Goal: Task Accomplishment & Management: Complete application form

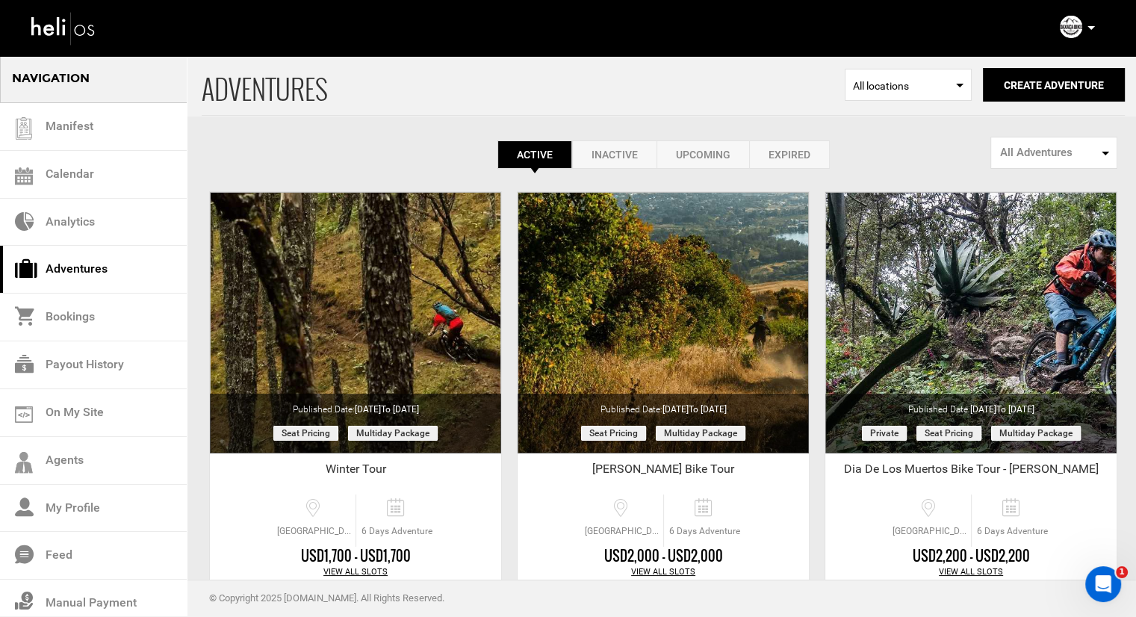
click at [624, 153] on link "Inactive" at bounding box center [614, 154] width 84 height 28
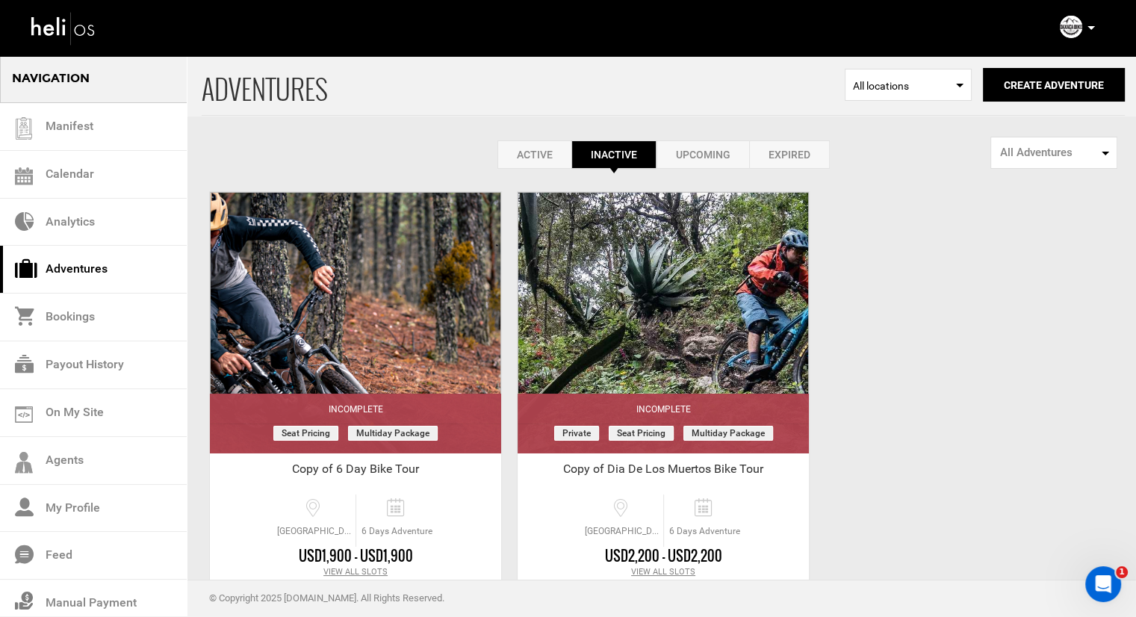
click at [681, 150] on link "Upcoming" at bounding box center [702, 154] width 93 height 28
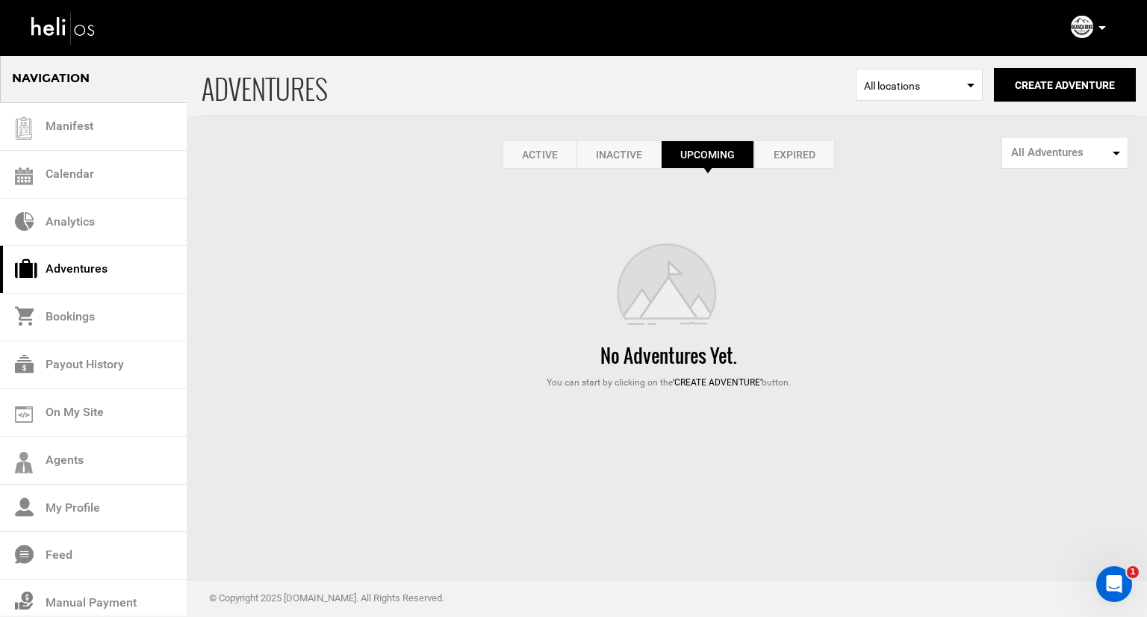
click at [809, 155] on link "Expired" at bounding box center [794, 154] width 81 height 28
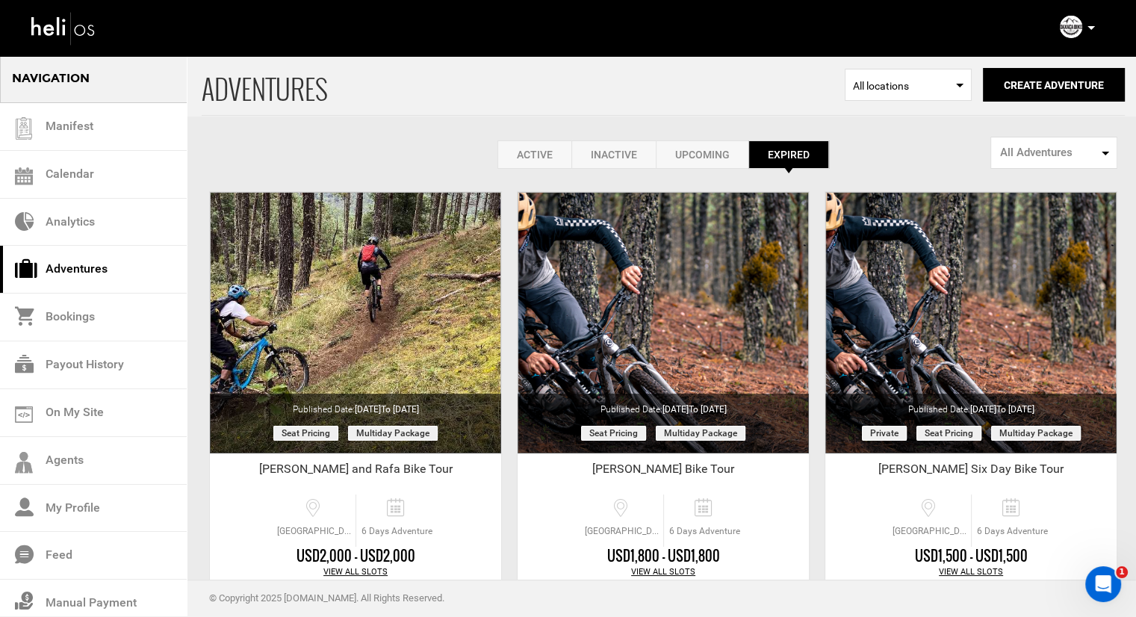
click at [609, 151] on link "Inactive" at bounding box center [613, 154] width 84 height 28
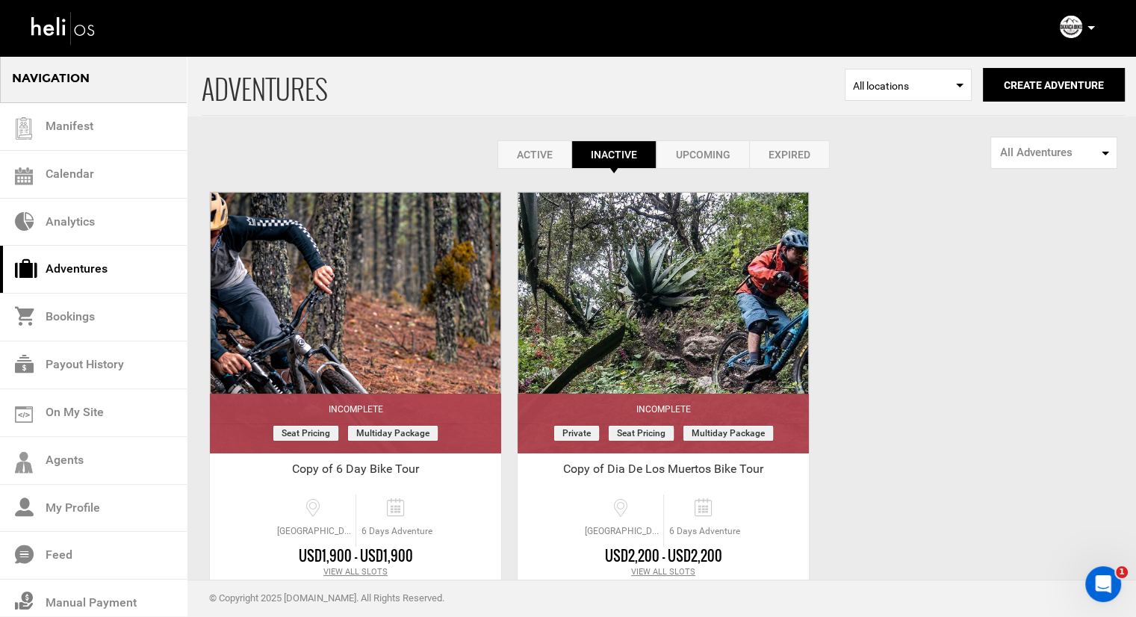
click at [755, 147] on link "Expired" at bounding box center [789, 154] width 81 height 28
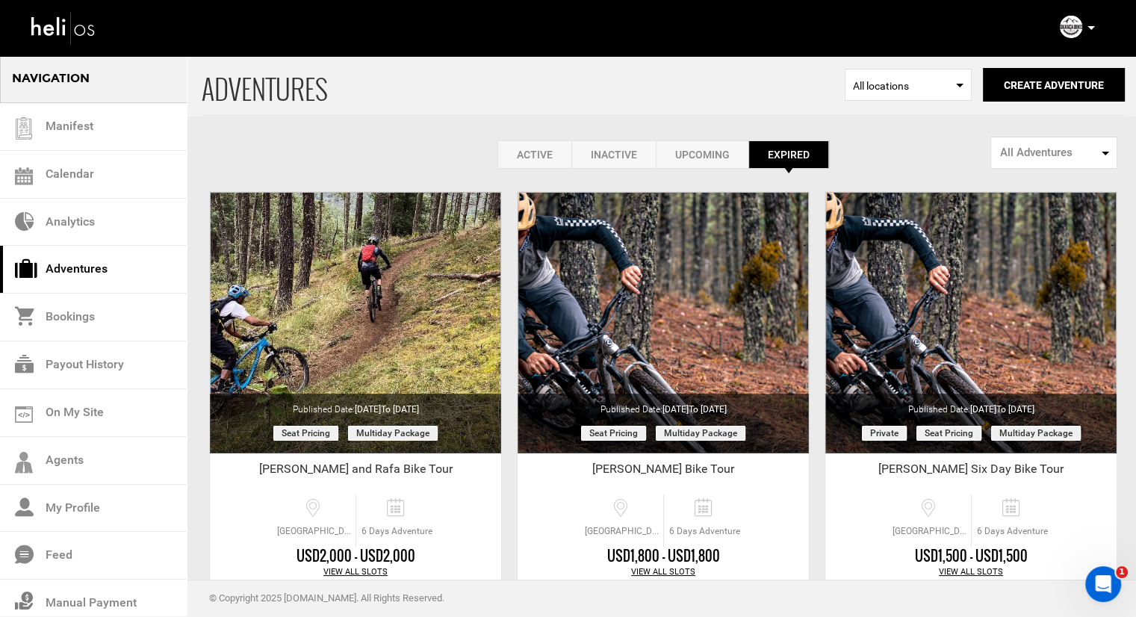
click at [697, 150] on link "Upcoming" at bounding box center [702, 154] width 93 height 28
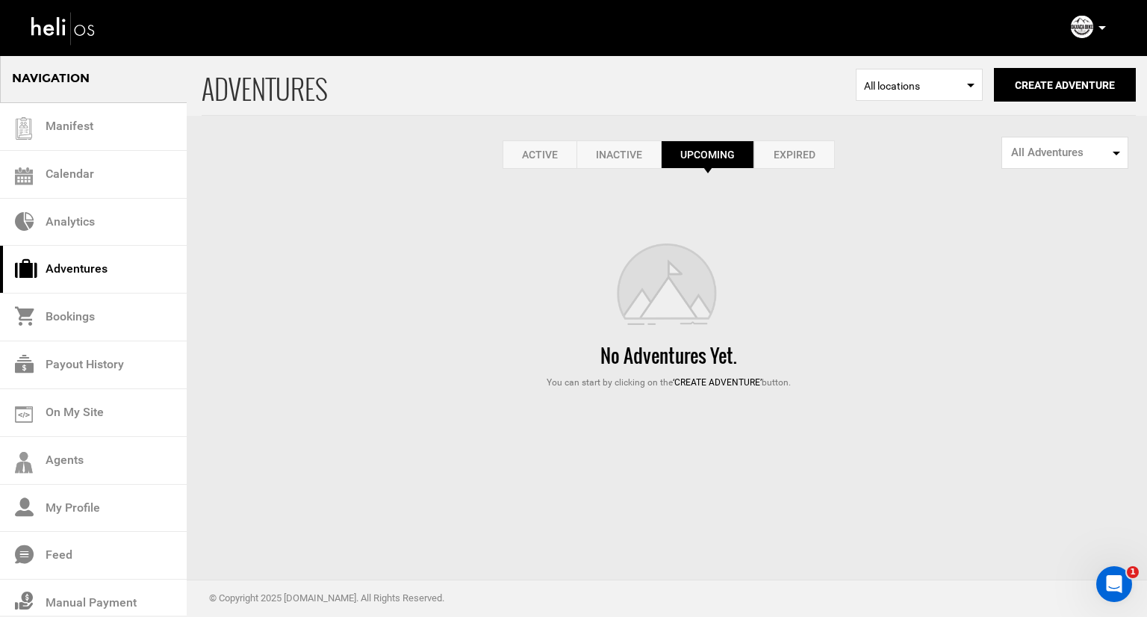
click at [604, 155] on link "Inactive" at bounding box center [618, 154] width 84 height 28
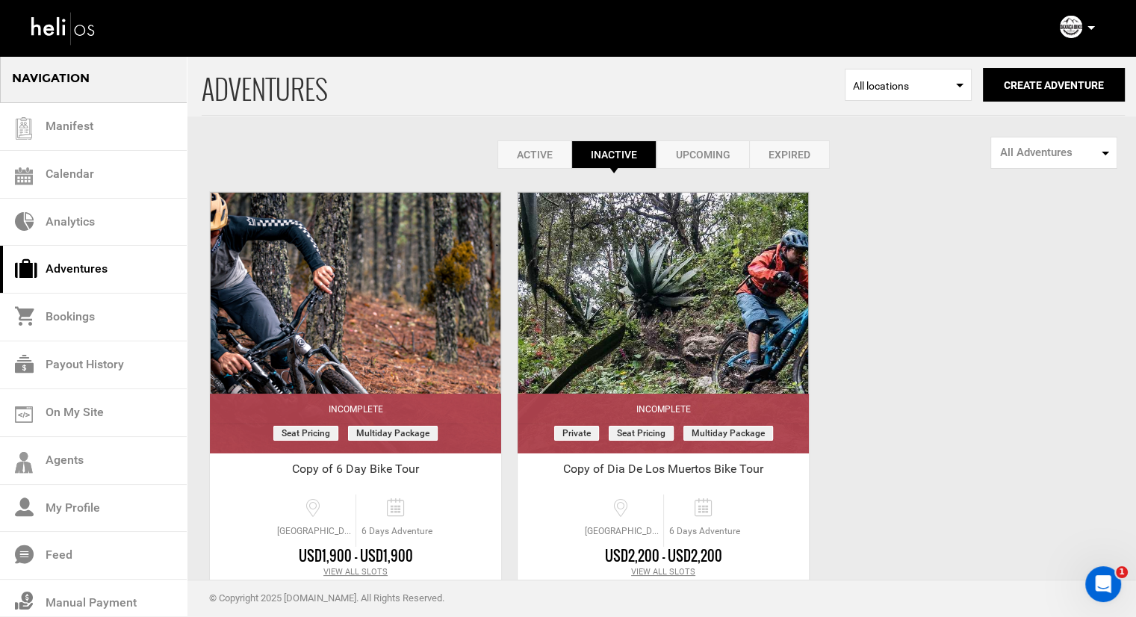
click at [556, 145] on link "Active" at bounding box center [534, 154] width 74 height 28
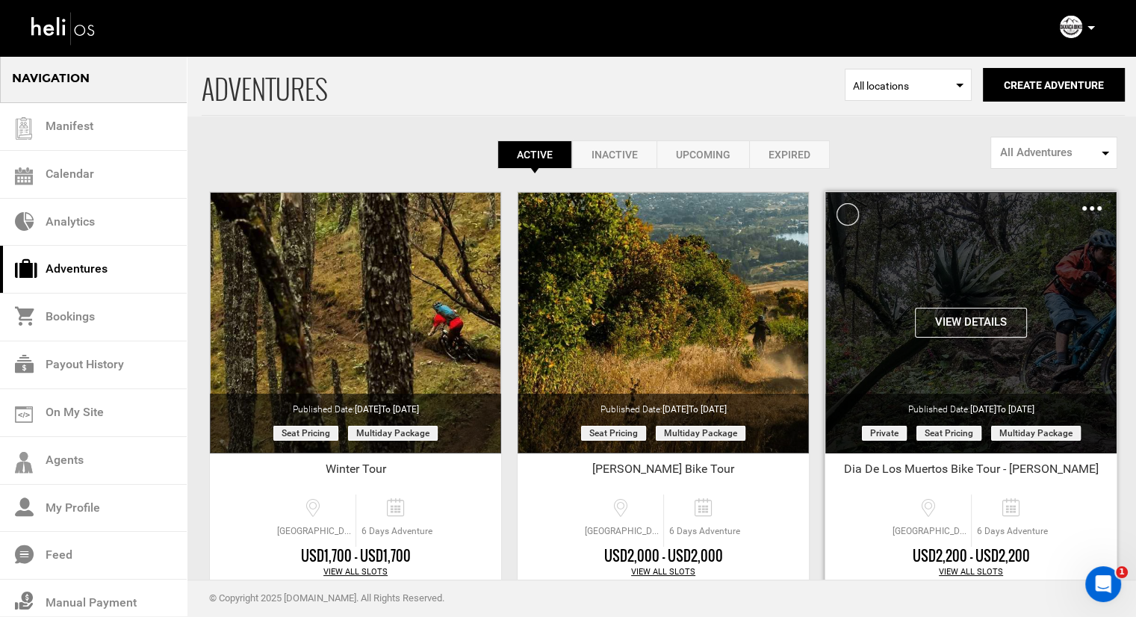
click at [1084, 212] on div "Clone De-Activate Share Delete" at bounding box center [1091, 207] width 19 height 17
click at [1088, 208] on img at bounding box center [1091, 208] width 19 height 4
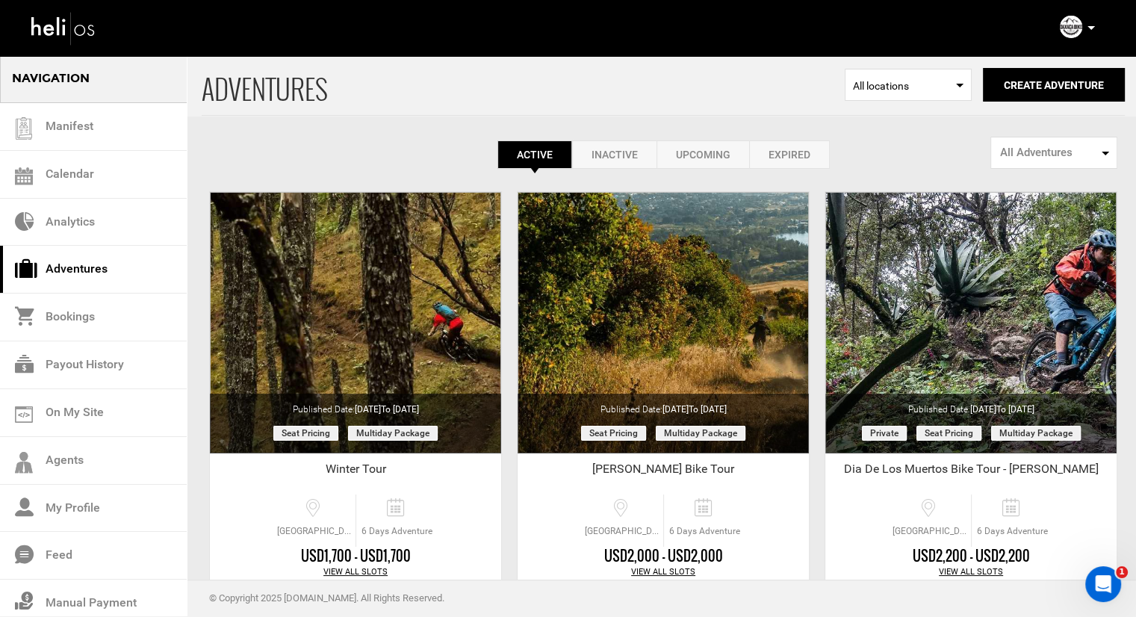
click at [955, 169] on div "ADVENTURES Select Location All locations Create Adventure Public Adventure This…" at bounding box center [568, 585] width 1136 height 1060
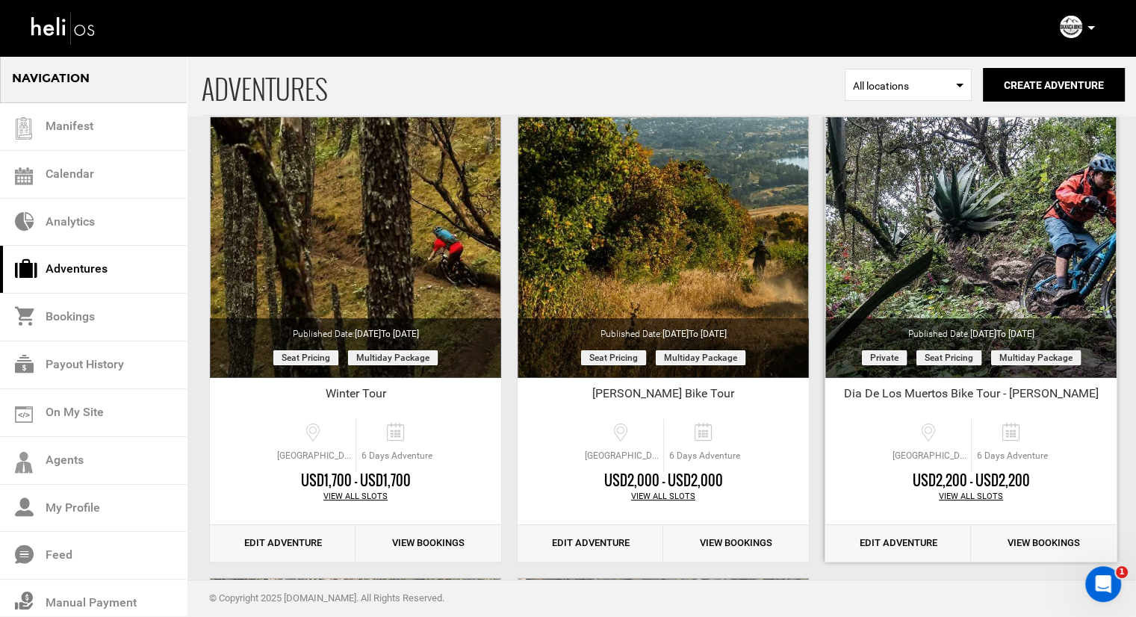
scroll to position [224, 0]
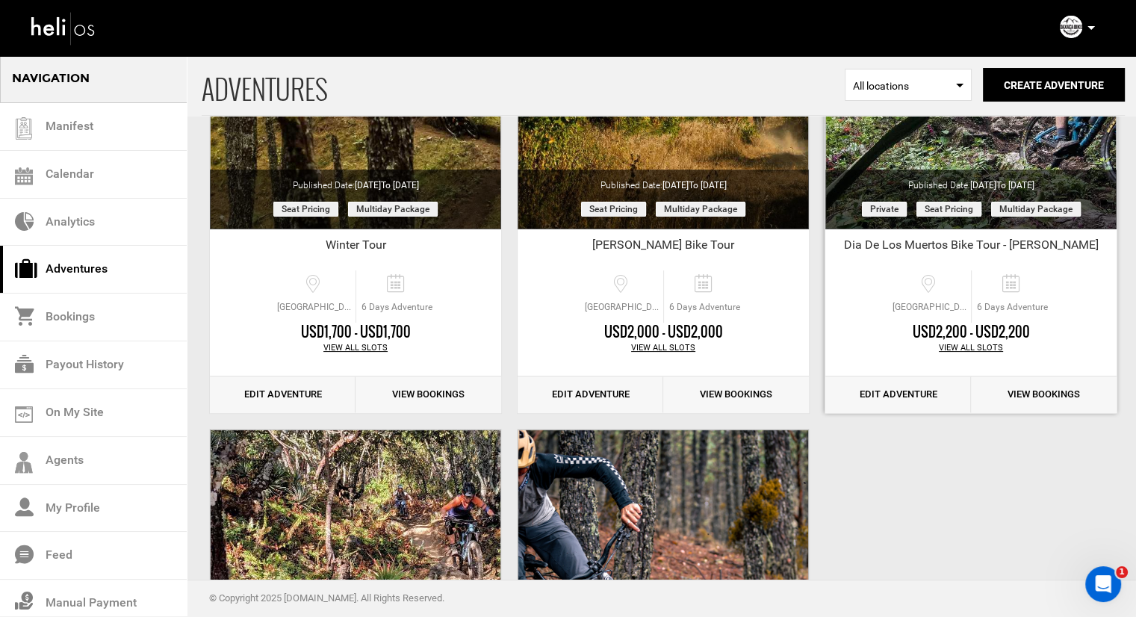
click at [933, 385] on link "Edit Adventure" at bounding box center [898, 394] width 146 height 37
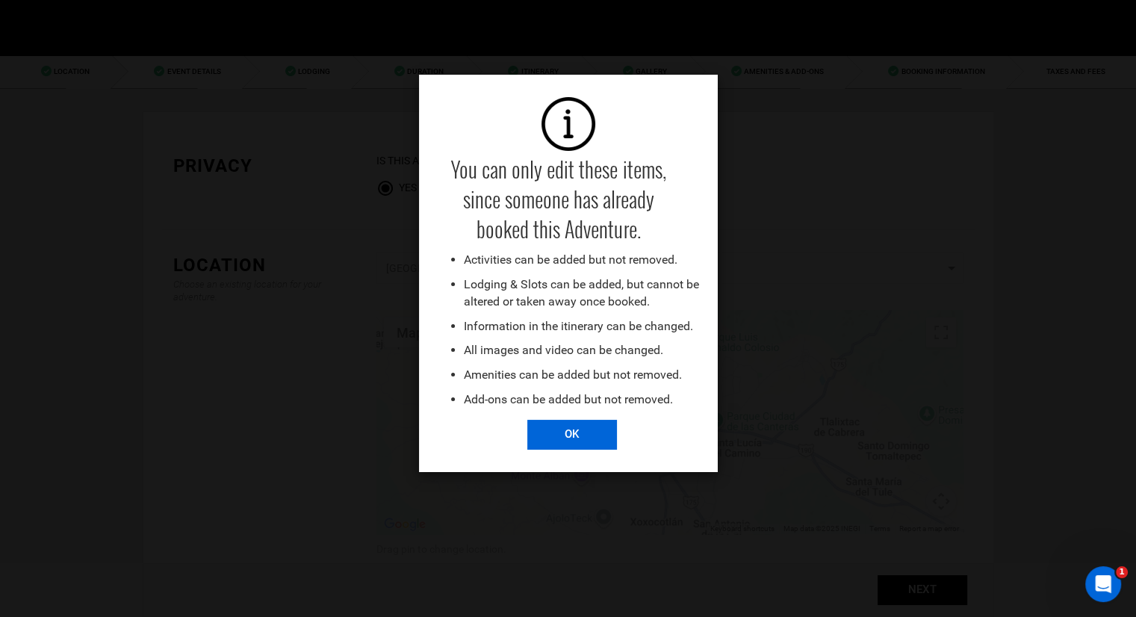
click at [559, 431] on input "OK" at bounding box center [572, 435] width 90 height 30
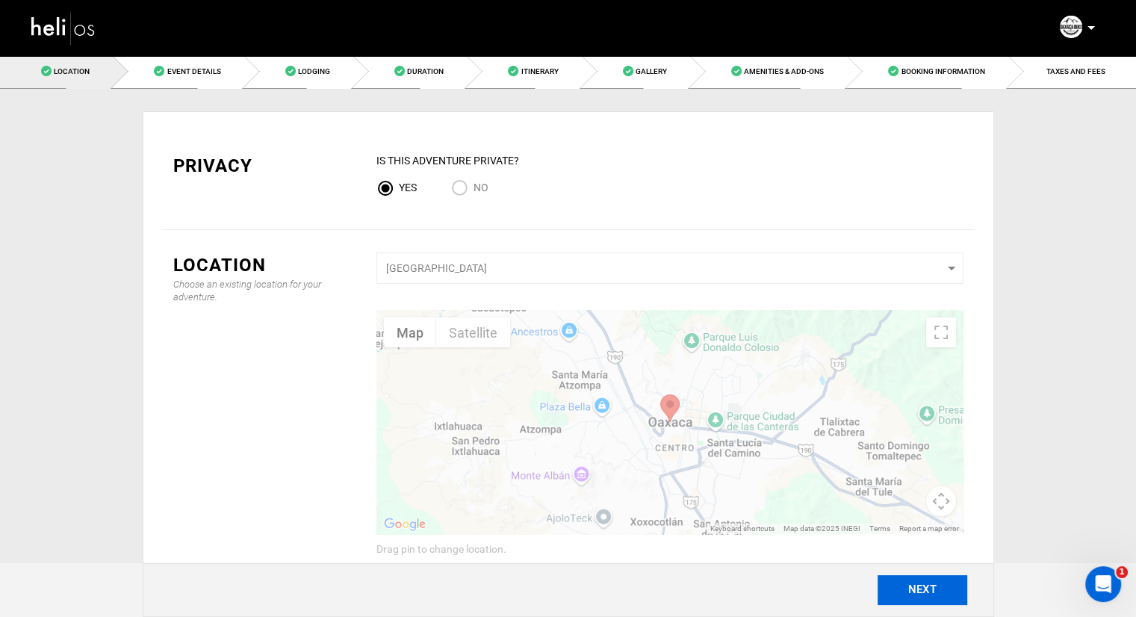
click at [949, 589] on button "NEXT" at bounding box center [922, 590] width 90 height 30
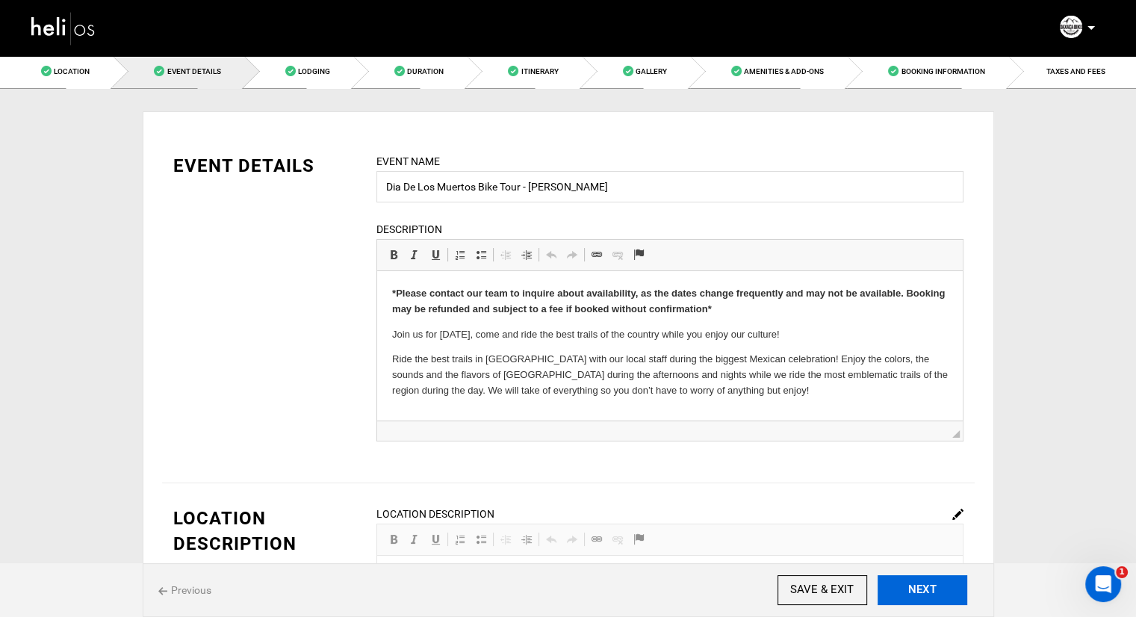
click at [934, 588] on button "NEXT" at bounding box center [922, 590] width 90 height 30
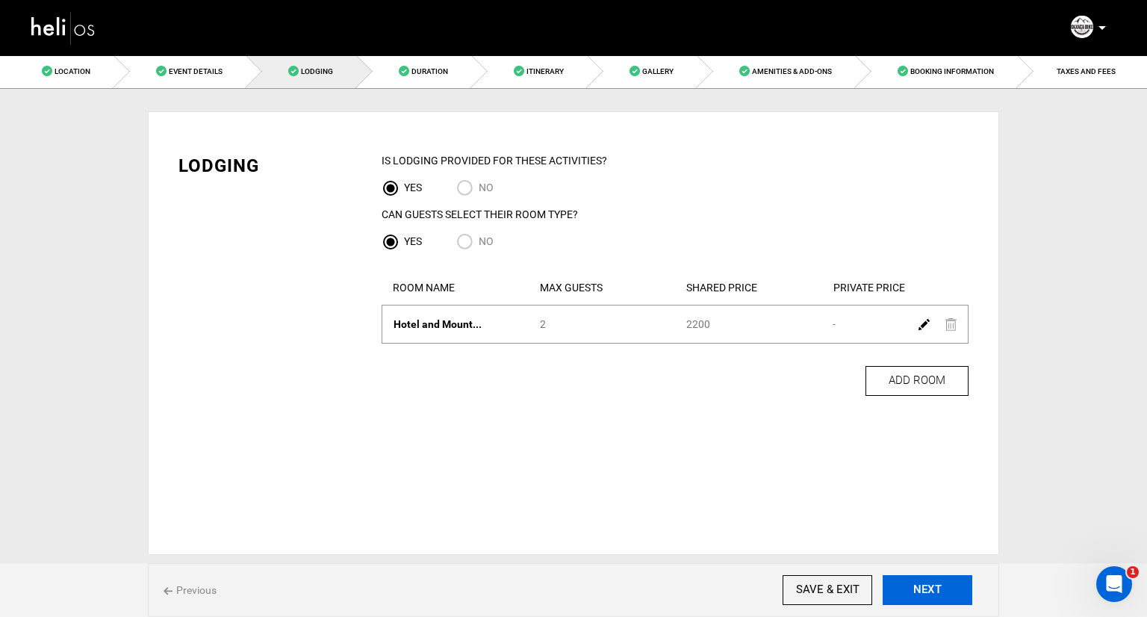
click at [934, 588] on button "NEXT" at bounding box center [928, 590] width 90 height 30
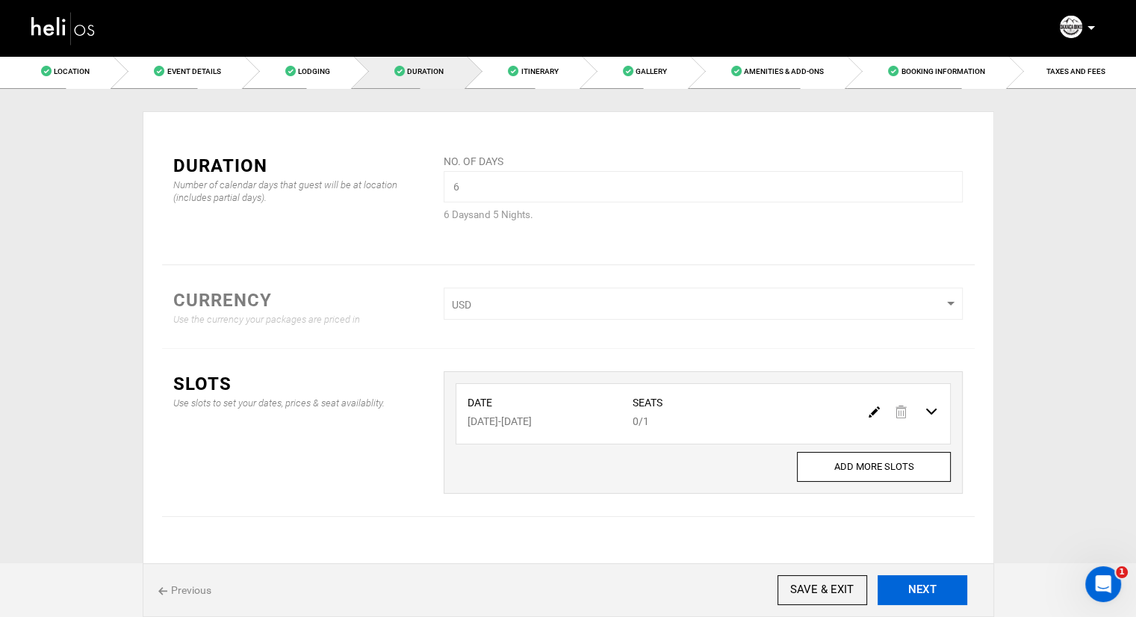
click at [934, 588] on button "NEXT" at bounding box center [922, 590] width 90 height 30
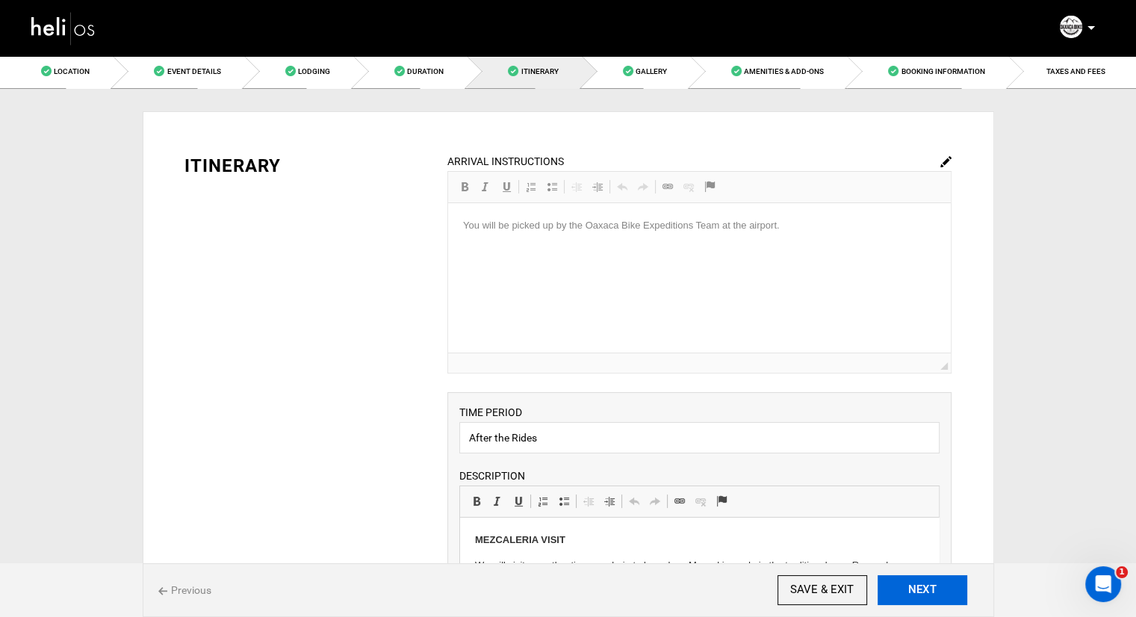
click at [934, 588] on button "NEXT" at bounding box center [922, 590] width 90 height 30
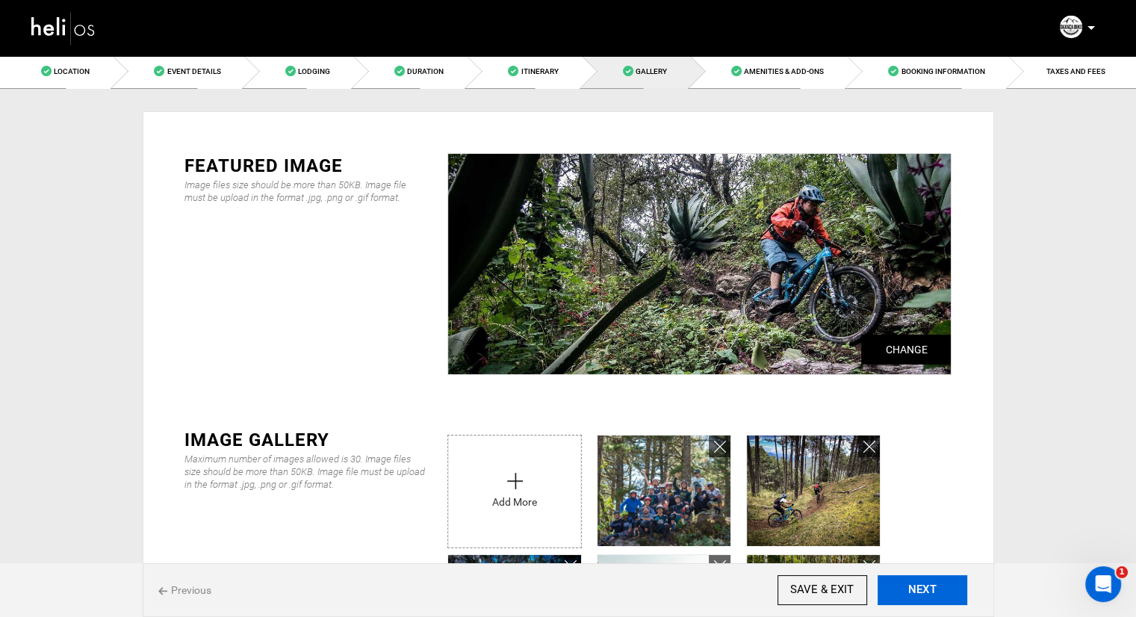
click at [934, 588] on button "NEXT" at bounding box center [922, 590] width 90 height 30
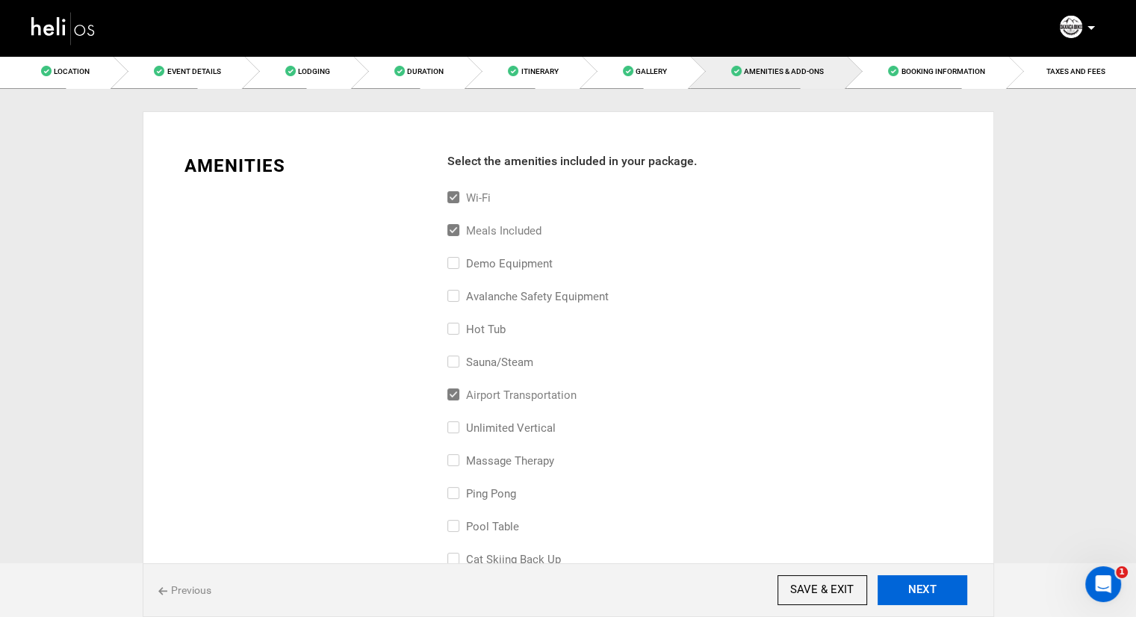
click at [934, 588] on button "NEXT" at bounding box center [922, 590] width 90 height 30
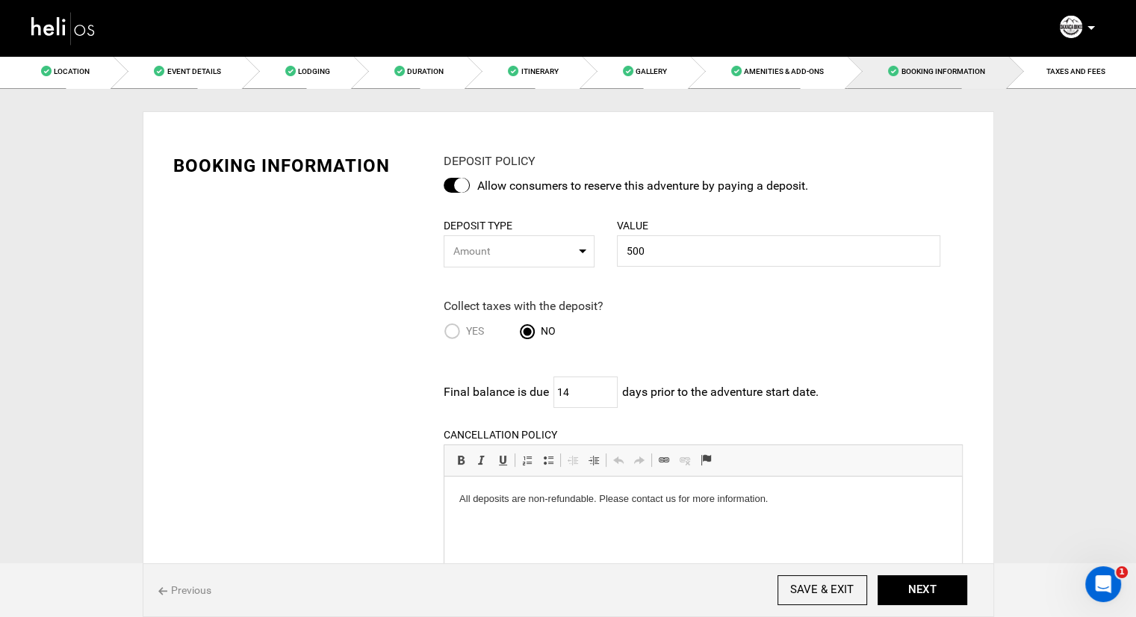
click at [47, 28] on img at bounding box center [63, 28] width 67 height 40
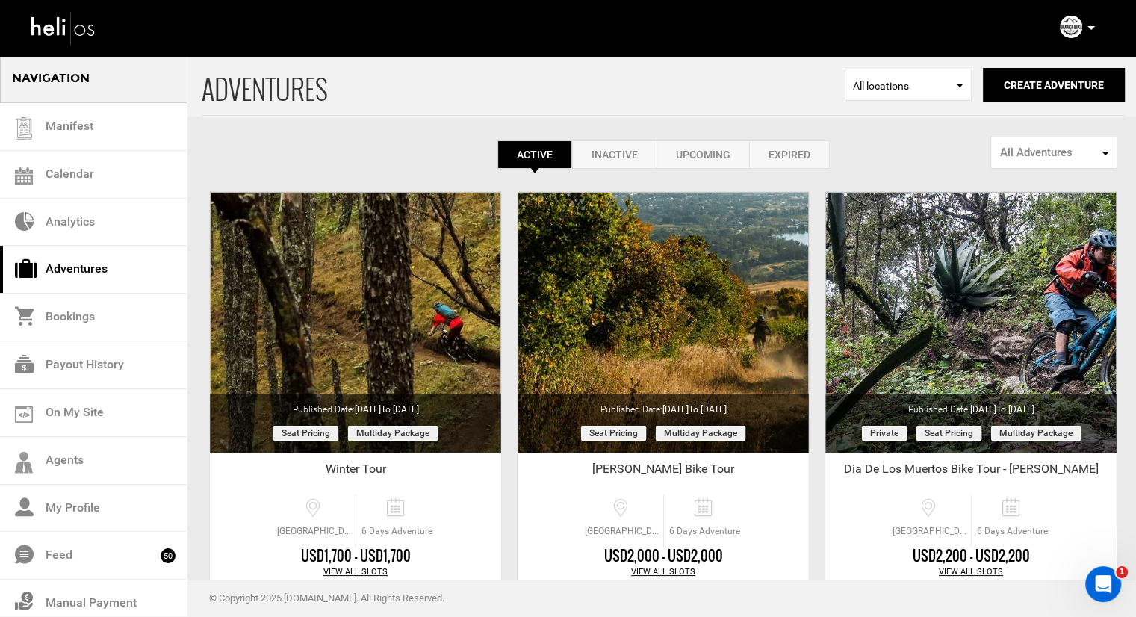
click at [1071, 31] on img at bounding box center [1071, 27] width 22 height 22
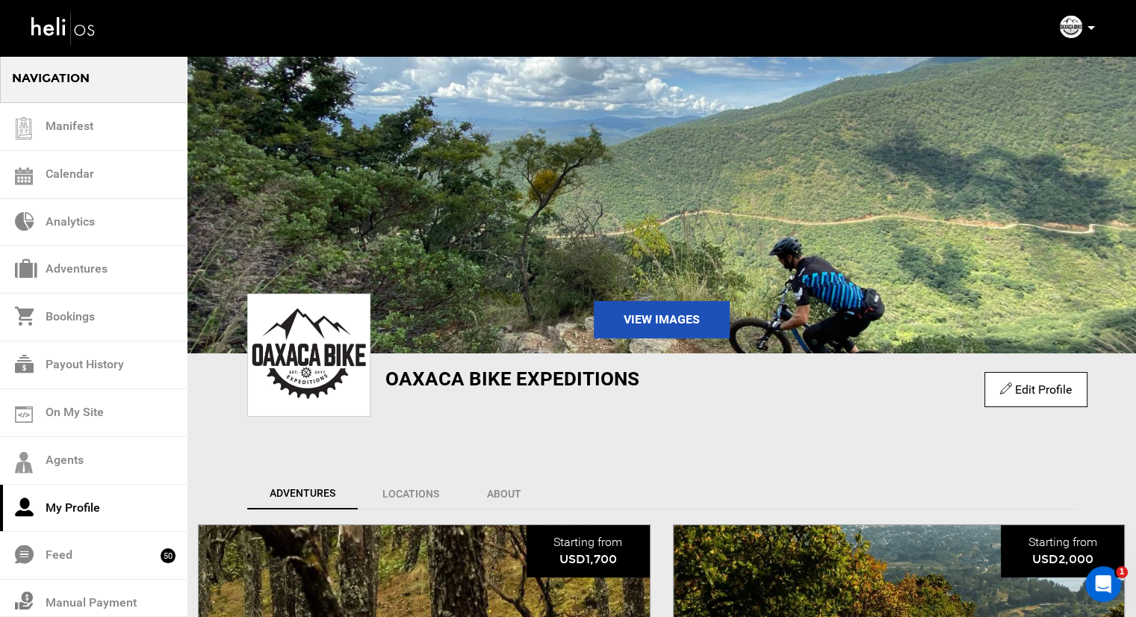
click at [60, 25] on img at bounding box center [63, 28] width 67 height 40
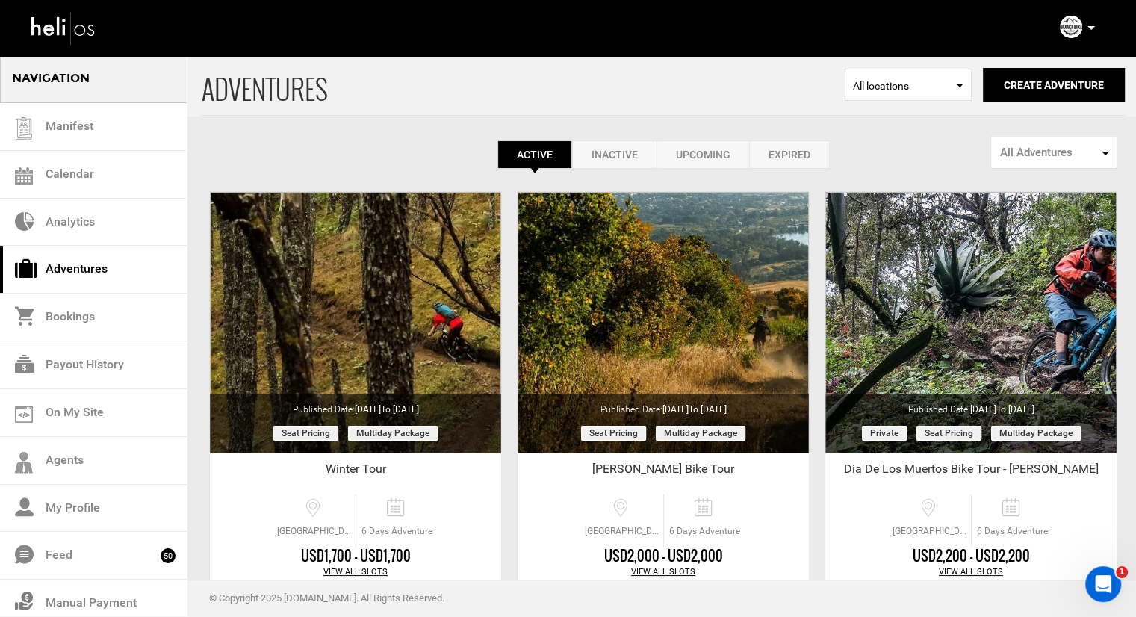
click at [1092, 28] on div "Complete Your Profile Account Settings Change Password Logout" at bounding box center [1079, 27] width 54 height 29
click at [1089, 28] on icon at bounding box center [1090, 28] width 7 height 4
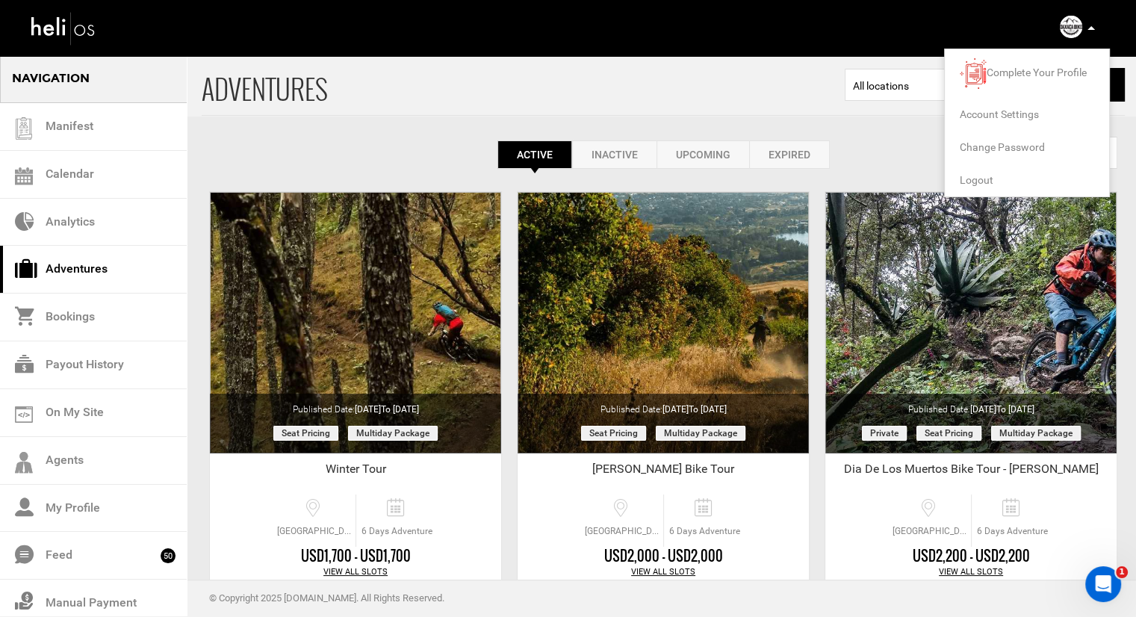
click at [975, 181] on span "Logout" at bounding box center [977, 180] width 34 height 12
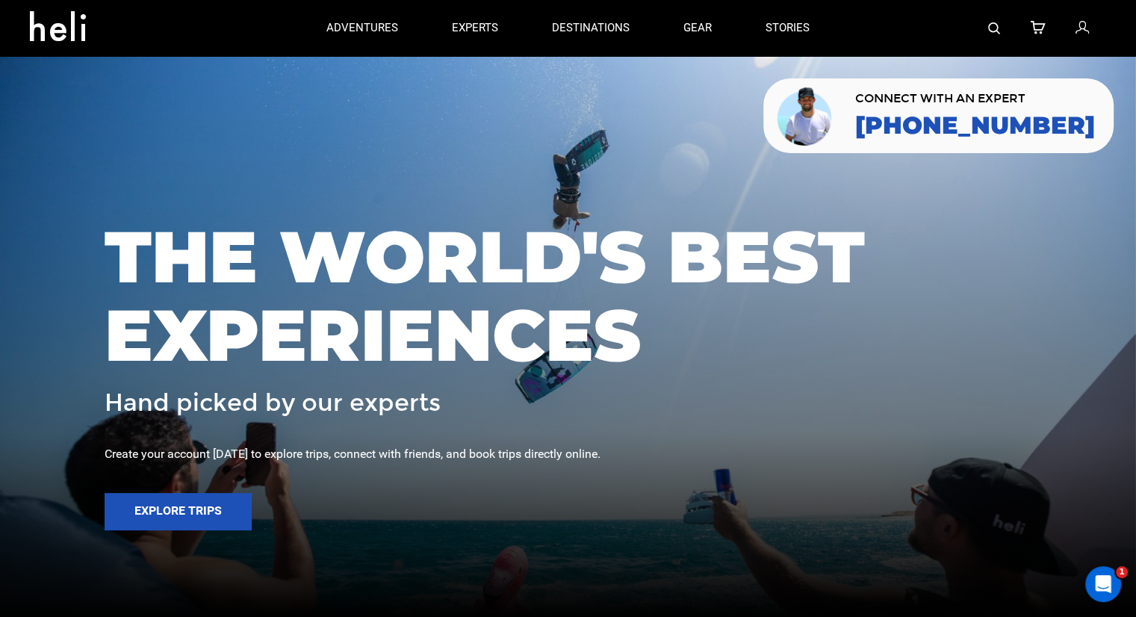
click at [1001, 31] on div at bounding box center [971, 28] width 270 height 56
click at [998, 31] on img at bounding box center [994, 28] width 12 height 12
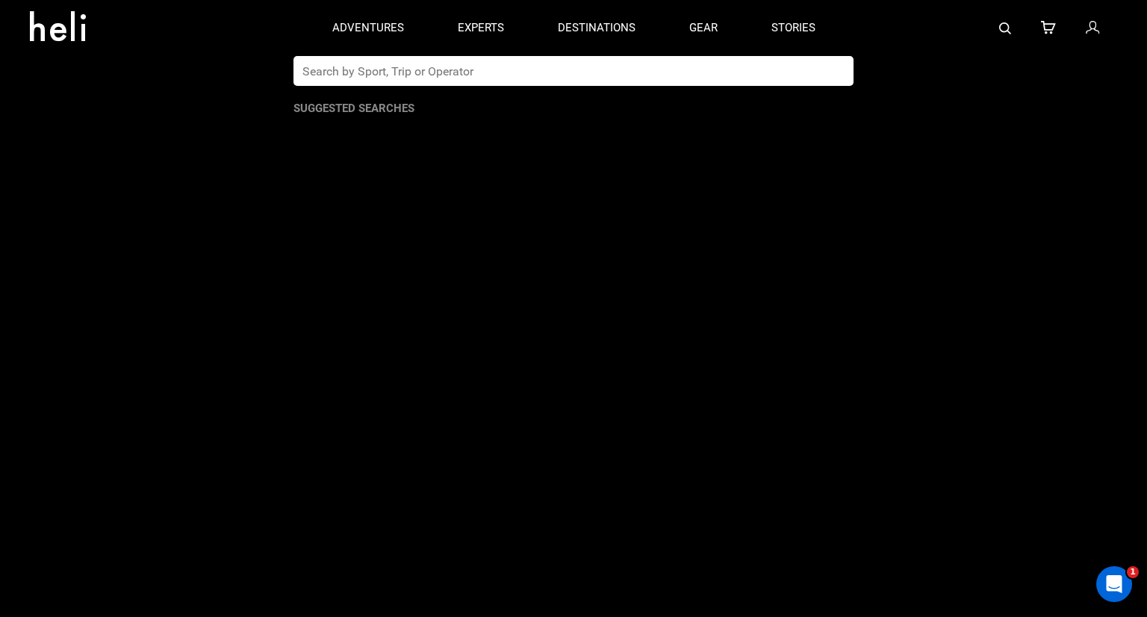
click at [737, 72] on input "text" at bounding box center [557, 71] width 529 height 30
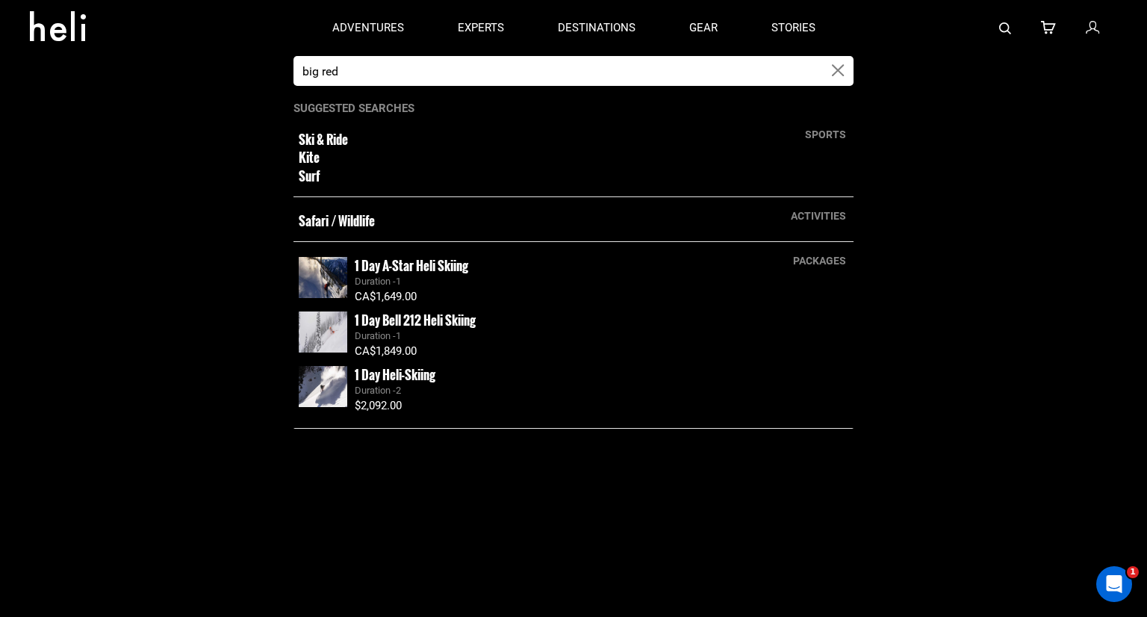
type input "big red"
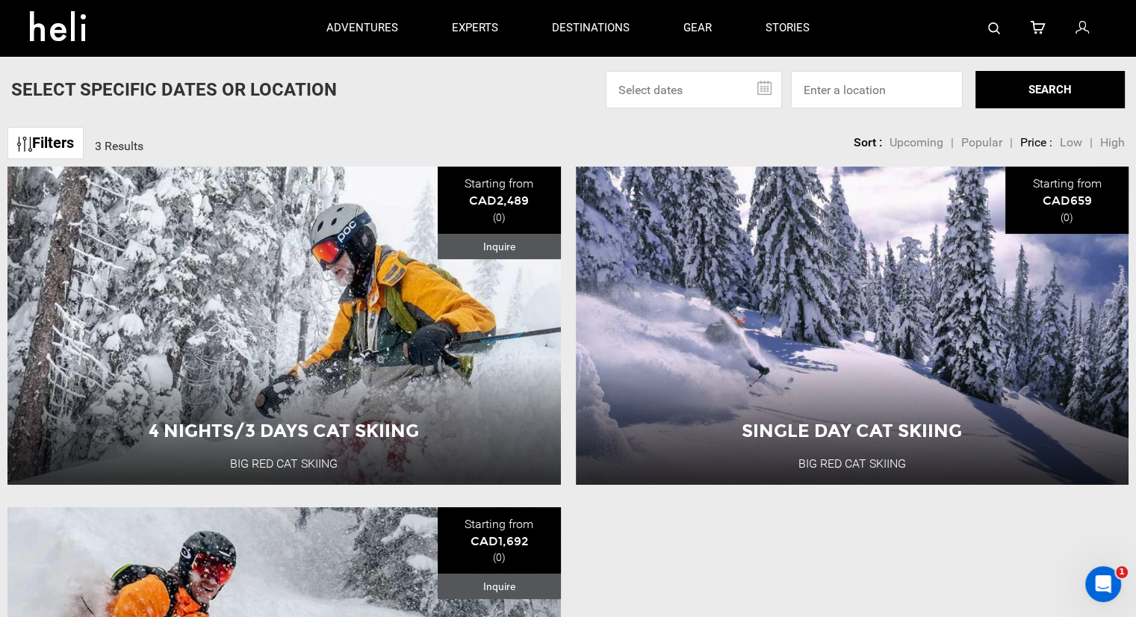
click at [1077, 29] on icon at bounding box center [1080, 28] width 13 height 19
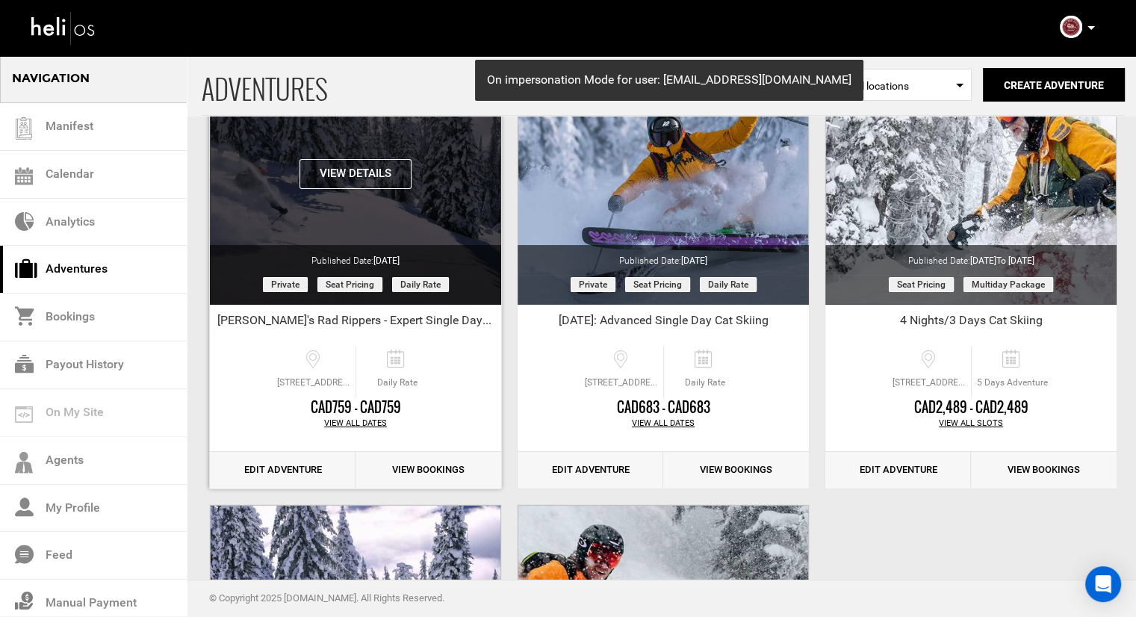
scroll to position [149, 0]
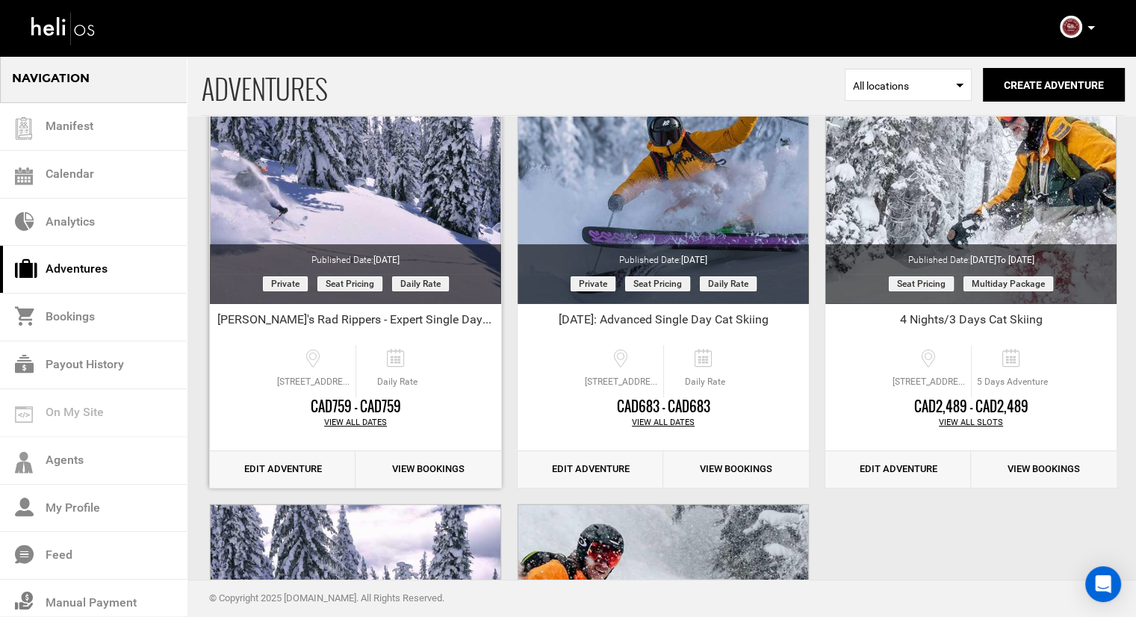
click at [305, 470] on link "Edit Adventure" at bounding box center [283, 469] width 146 height 37
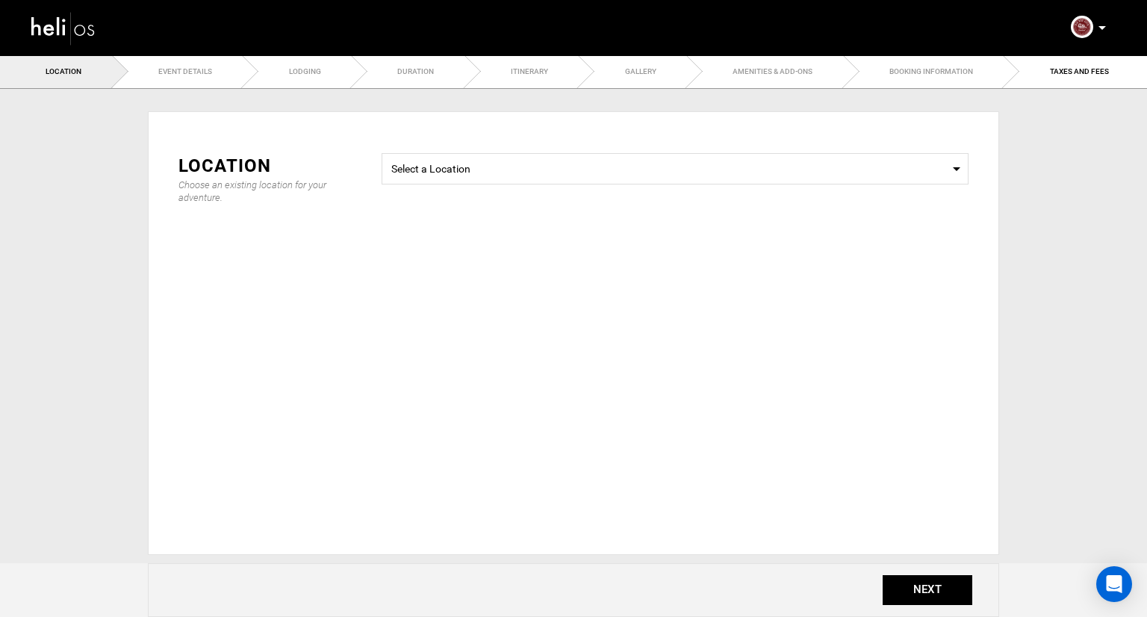
type input "[PERSON_NAME]'s Rad Rippers - Expert Single Day Cat Skiing"
checkbox input "true"
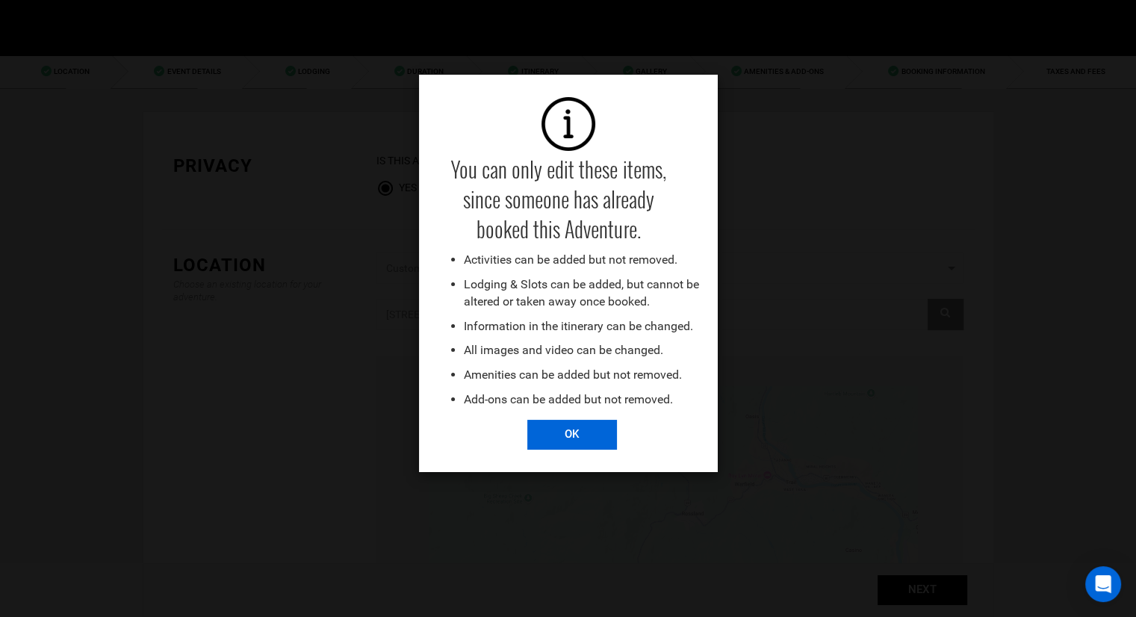
click at [570, 440] on input "OK" at bounding box center [572, 435] width 90 height 30
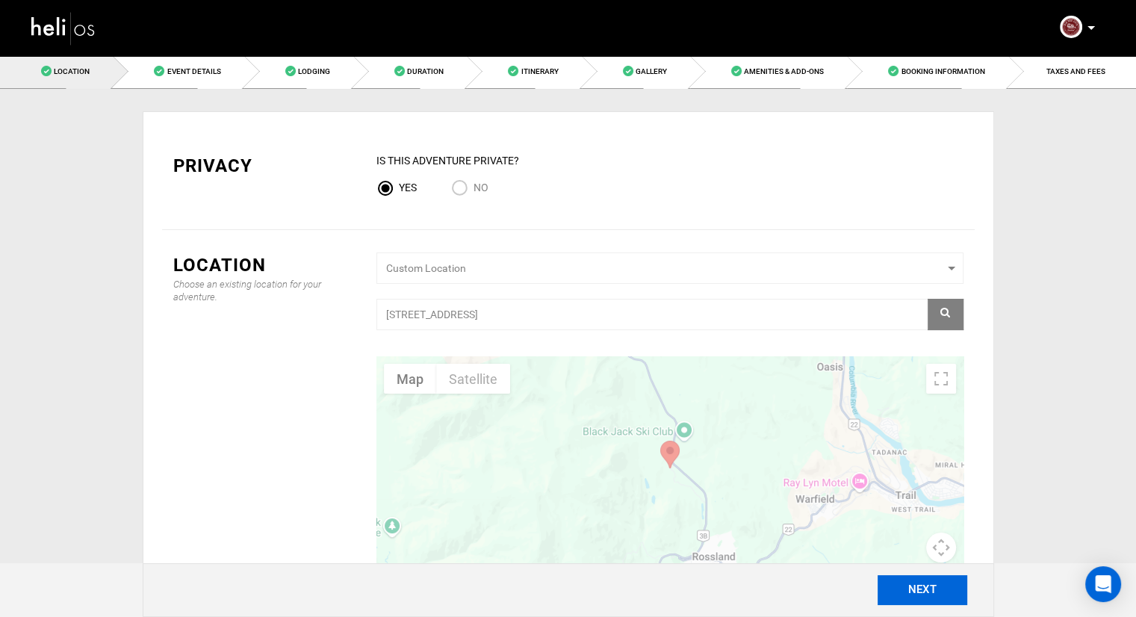
click at [894, 592] on button "NEXT" at bounding box center [922, 590] width 90 height 30
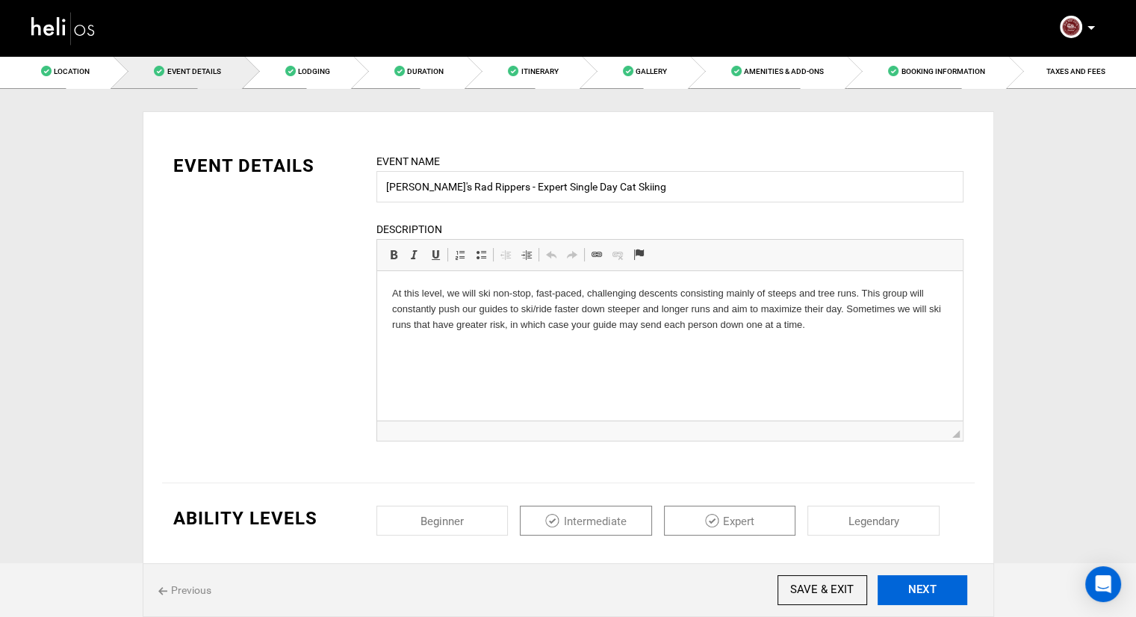
click at [895, 591] on button "NEXT" at bounding box center [922, 590] width 90 height 30
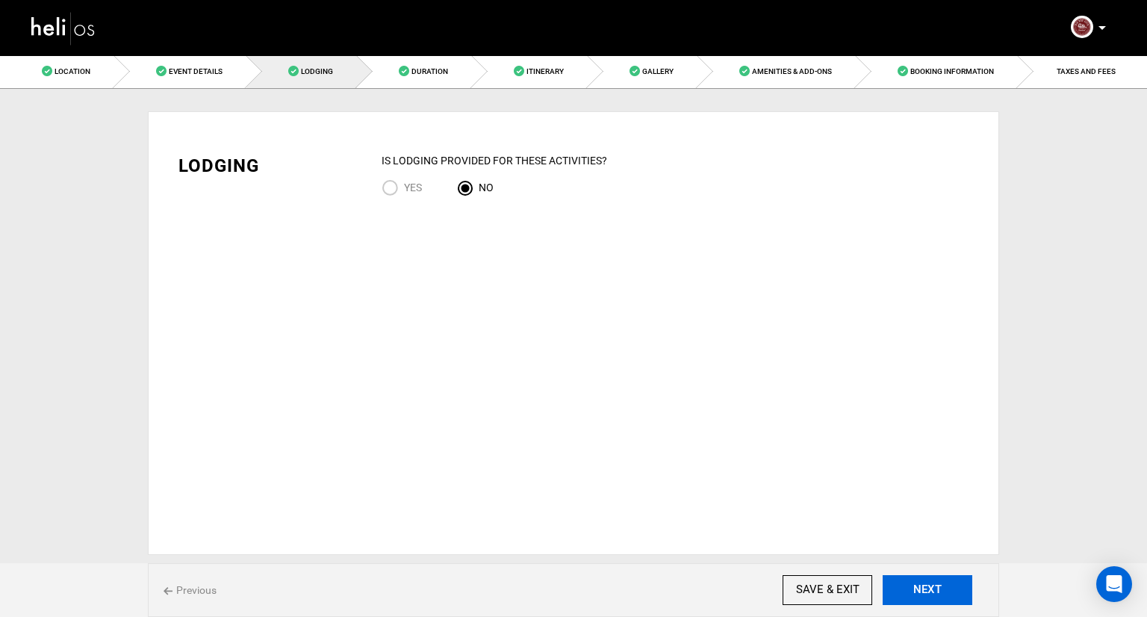
click at [895, 591] on button "NEXT" at bounding box center [928, 590] width 90 height 30
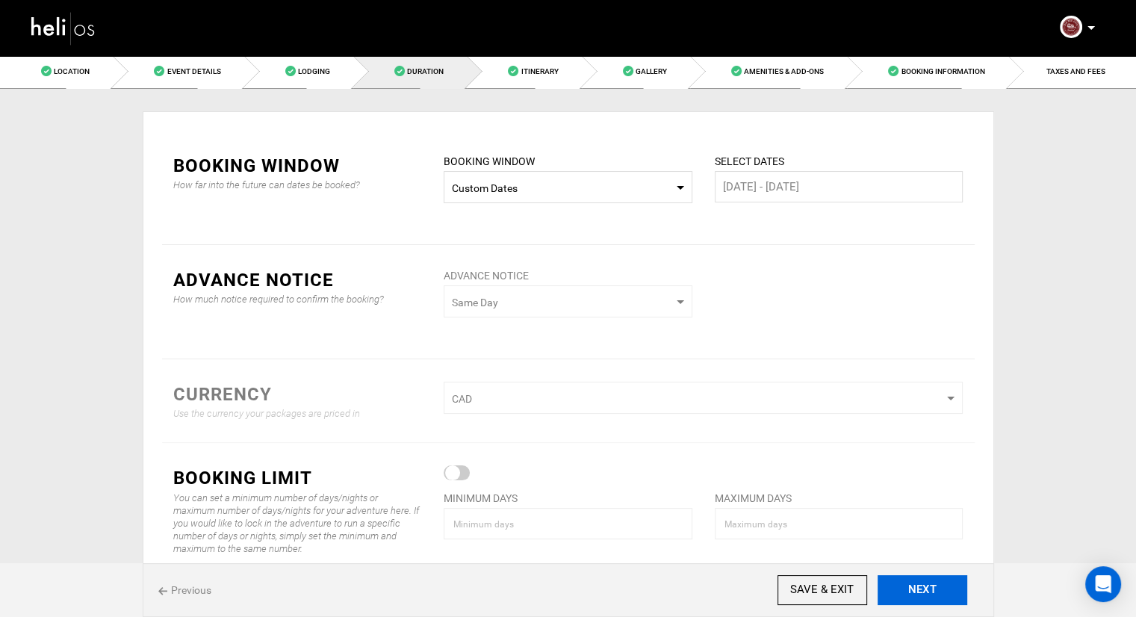
click at [895, 591] on button "NEXT" at bounding box center [922, 590] width 90 height 30
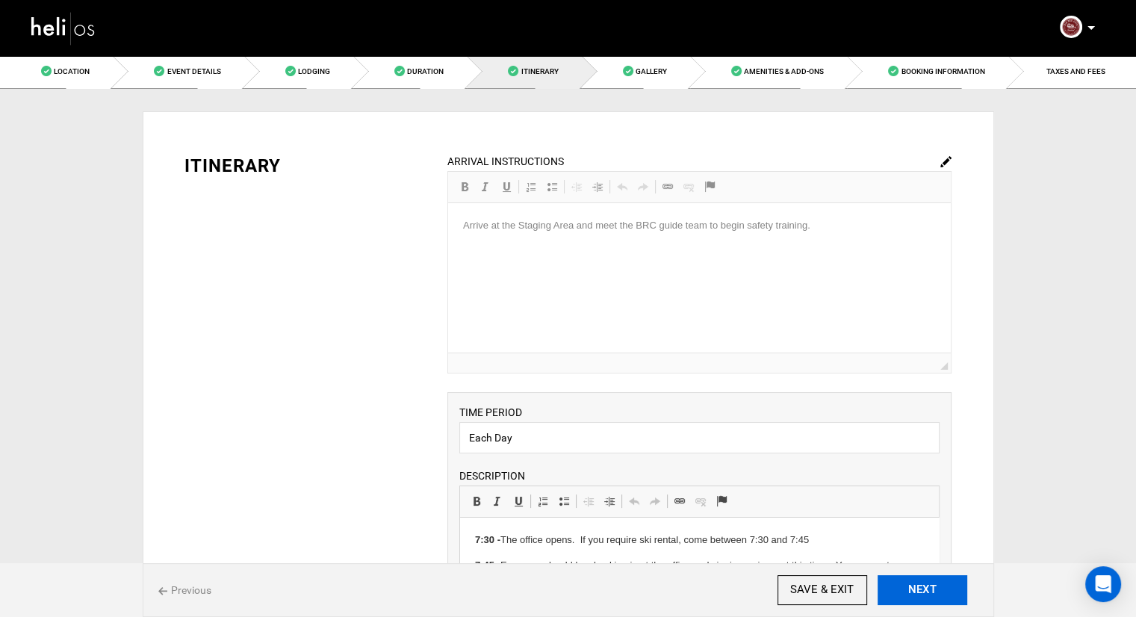
click at [895, 591] on button "NEXT" at bounding box center [922, 590] width 90 height 30
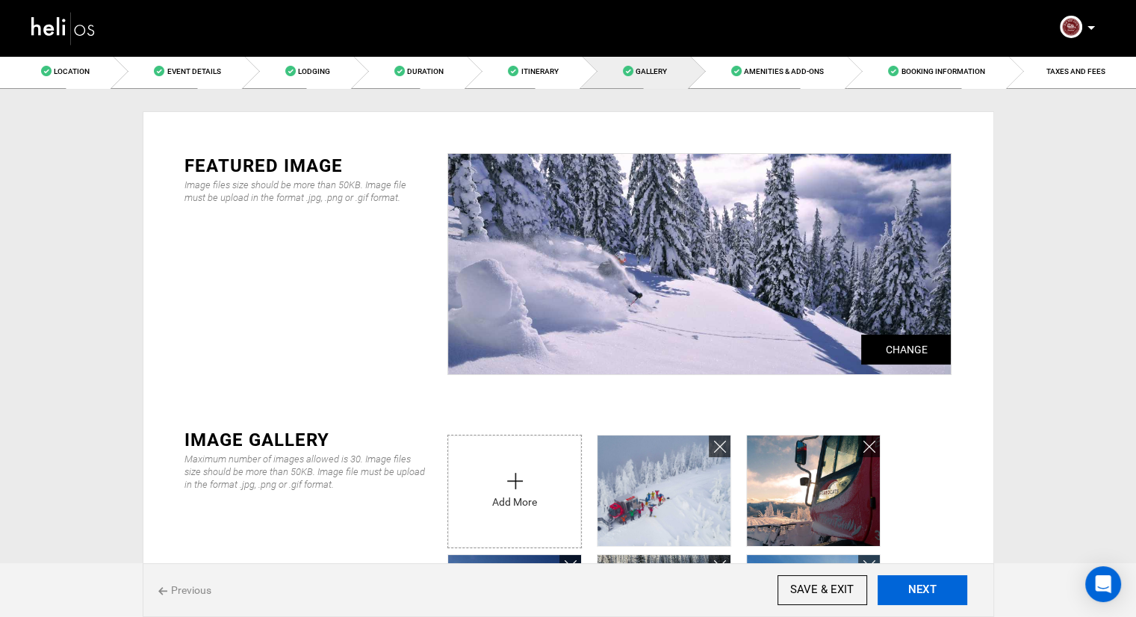
click at [895, 591] on button "NEXT" at bounding box center [922, 590] width 90 height 30
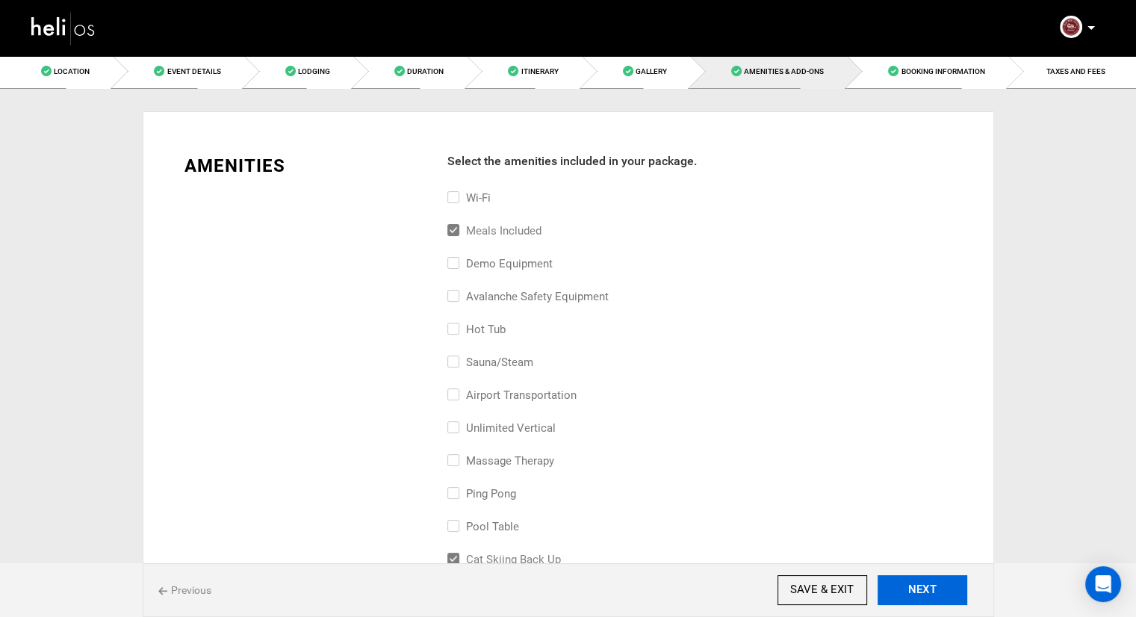
click at [895, 591] on button "NEXT" at bounding box center [922, 590] width 90 height 30
